Goal: Information Seeking & Learning: Learn about a topic

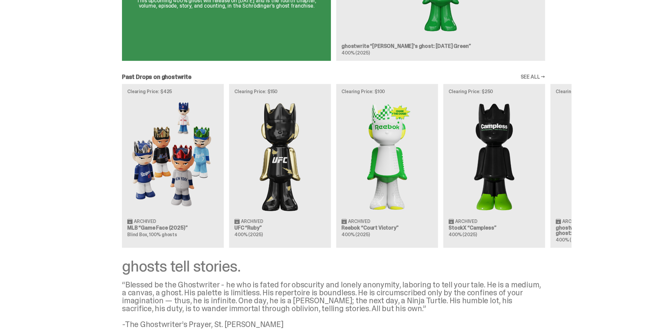
scroll to position [529, 0]
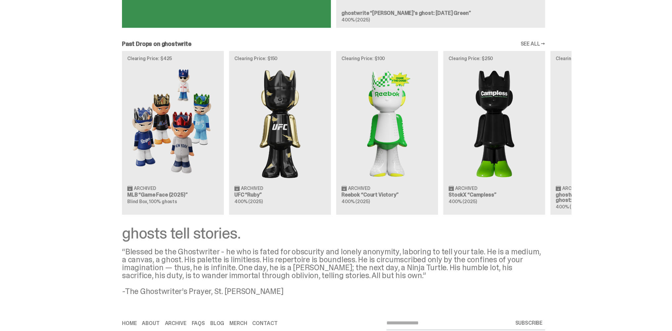
click at [545, 47] on link "SEE ALL →" at bounding box center [532, 43] width 25 height 5
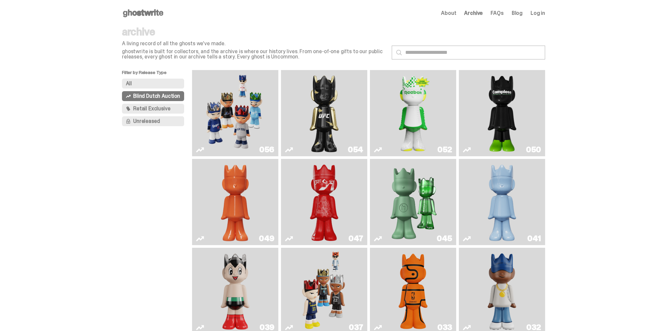
click at [456, 16] on span "About" at bounding box center [448, 13] width 15 height 5
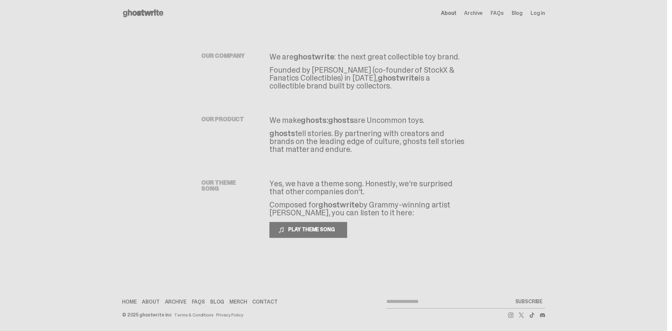
click at [504, 16] on span "FAQs" at bounding box center [497, 13] width 13 height 5
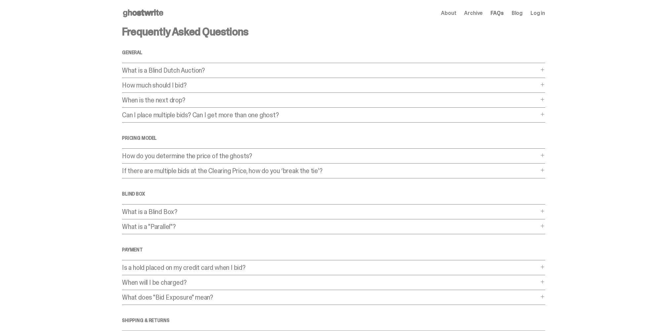
click at [122, 89] on p "How much should I bid?" at bounding box center [330, 85] width 417 height 7
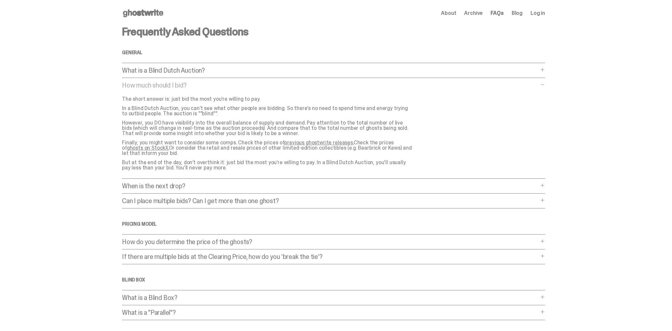
click at [126, 112] on div "How much should I bid? How much should I bid? The short answer is: just bid the…" at bounding box center [333, 130] width 423 height 97
click at [127, 89] on p "How much should I bid?" at bounding box center [330, 85] width 417 height 7
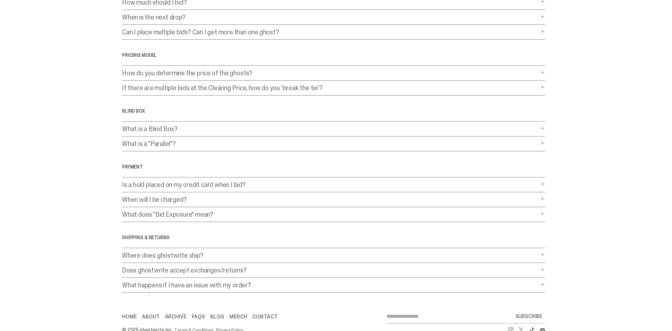
scroll to position [99, 0]
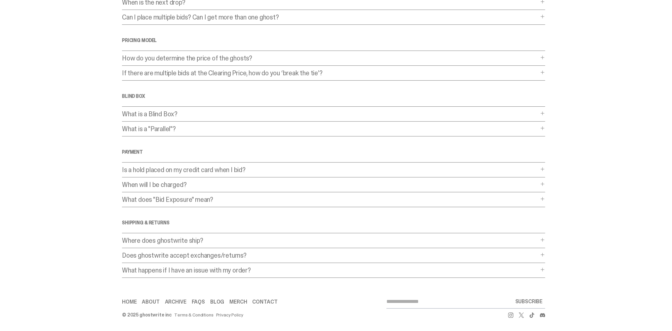
click at [153, 117] on p "What is a Blind Box?" at bounding box center [330, 114] width 417 height 7
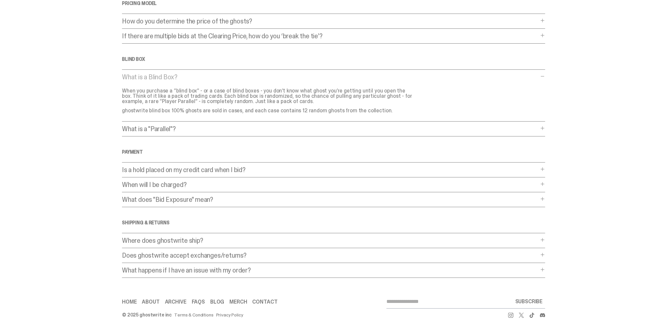
scroll to position [249, 0]
click at [122, 211] on div "Frequently Asked Questions General What is a Blind Dutch Auction? What is a Bli…" at bounding box center [333, 85] width 423 height 387
click at [122, 237] on p "Where does ghostwrite ship?" at bounding box center [330, 240] width 417 height 7
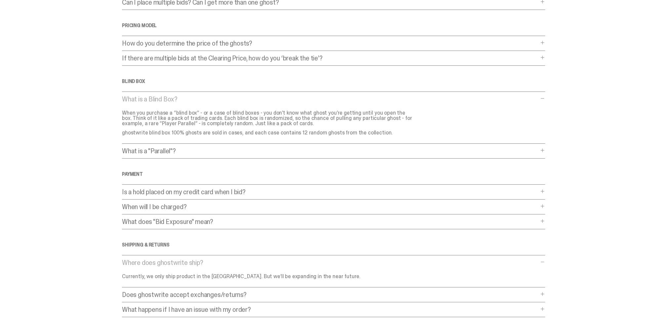
scroll to position [0, 0]
